Goal: Task Accomplishment & Management: Manage account settings

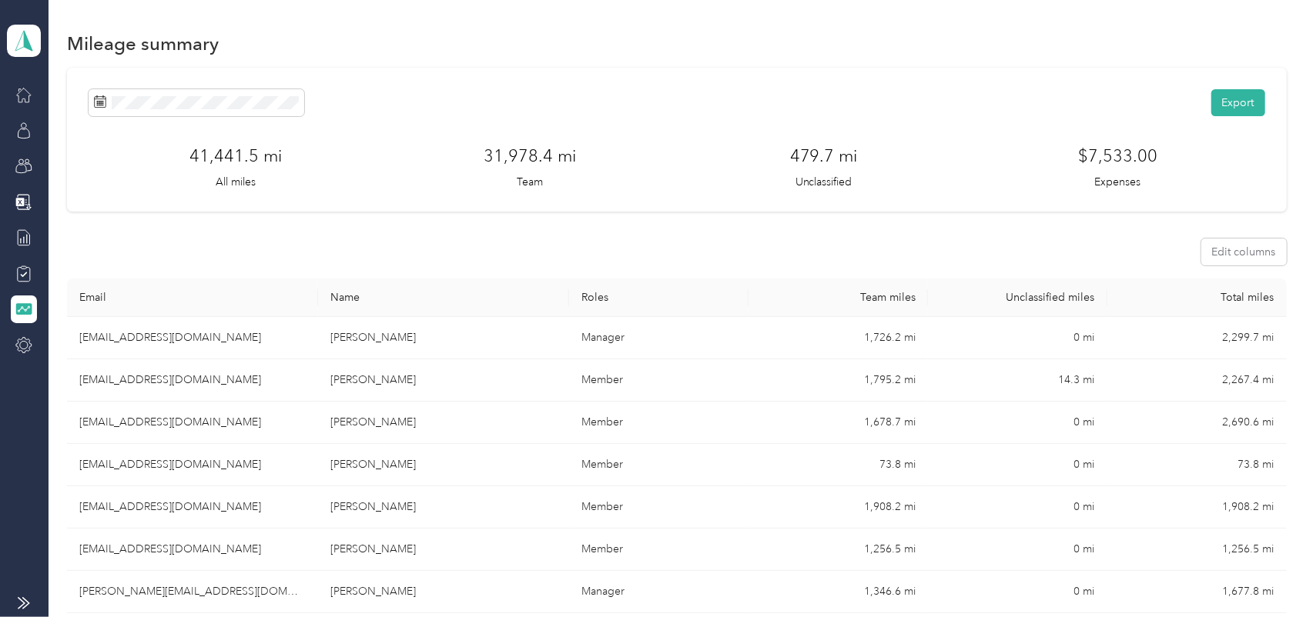
scroll to position [244, 0]
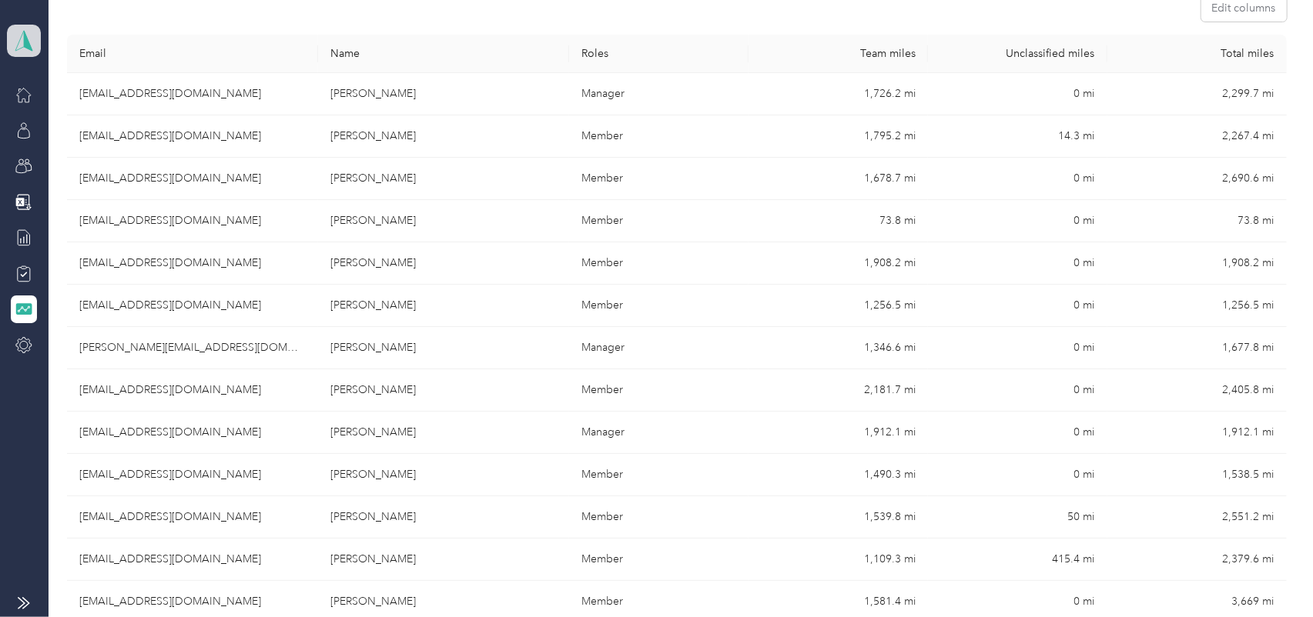
click at [20, 35] on icon at bounding box center [23, 41] width 23 height 22
click at [60, 166] on div "Personal dashboard" at bounding box center [169, 161] width 303 height 27
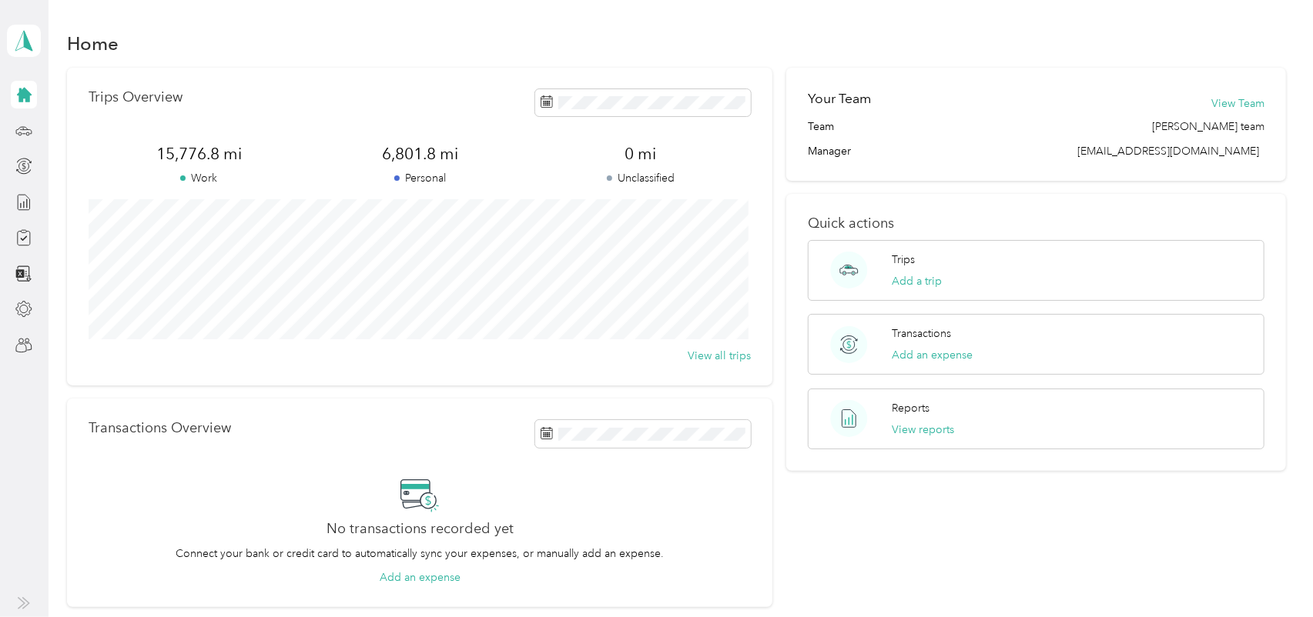
click at [26, 604] on icon at bounding box center [24, 603] width 12 height 12
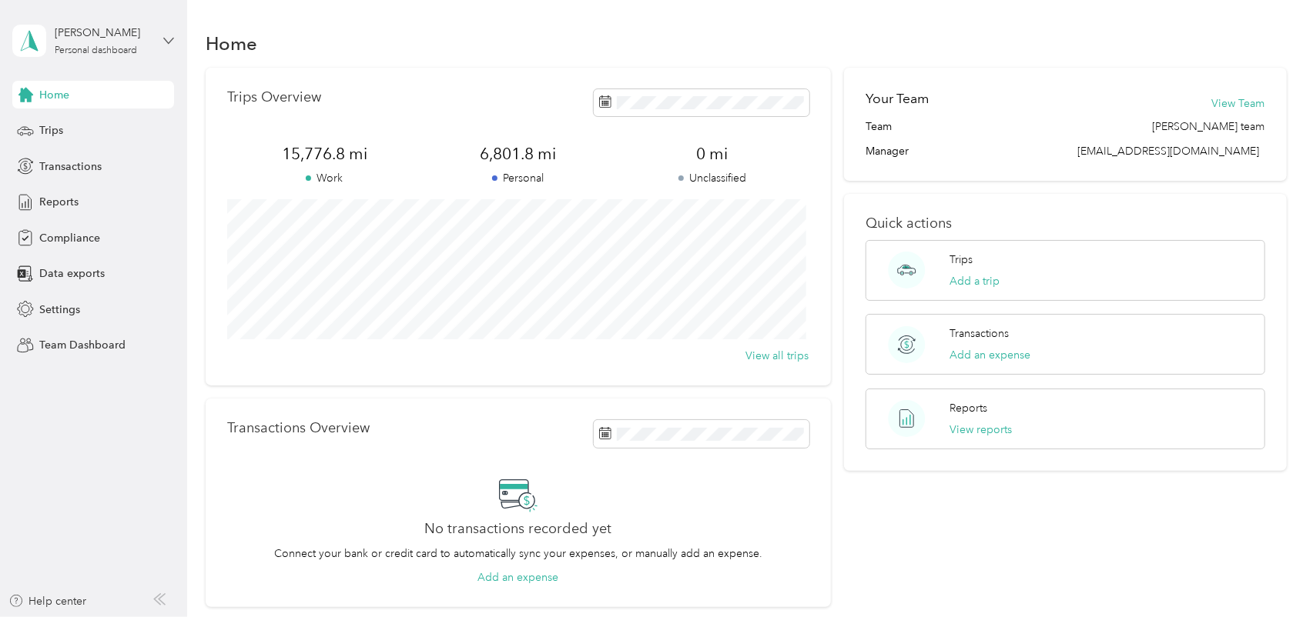
click at [166, 39] on icon at bounding box center [168, 40] width 11 height 11
click at [66, 203] on div "You’re signed in as [EMAIL_ADDRESS][DOMAIN_NAME] Team dashboard Personal dashbo…" at bounding box center [175, 141] width 324 height 157
click at [168, 45] on div "[PERSON_NAME] Personal dashboard" at bounding box center [93, 41] width 162 height 54
click at [82, 205] on div "You’re signed in as [EMAIL_ADDRESS][DOMAIN_NAME] Team dashboard Personal dashbo…" at bounding box center [175, 141] width 324 height 157
click at [168, 41] on icon at bounding box center [168, 40] width 11 height 11
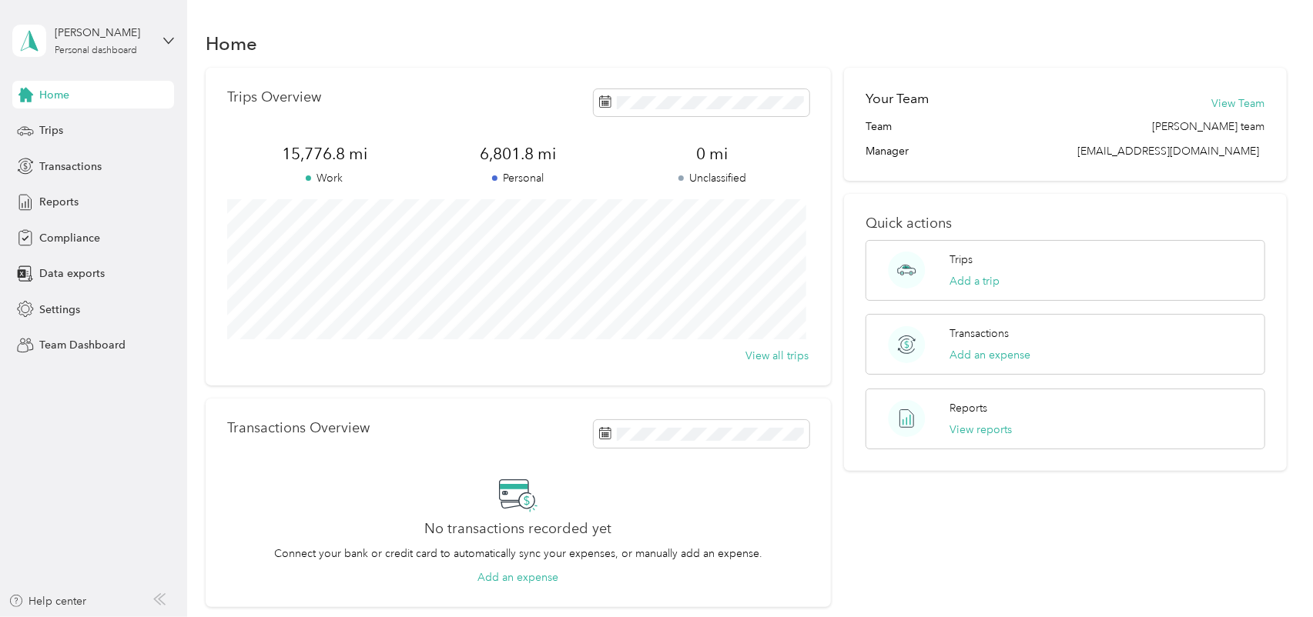
click at [69, 198] on div "Log out" at bounding box center [175, 195] width 303 height 27
